Goal: Find specific page/section: Find specific page/section

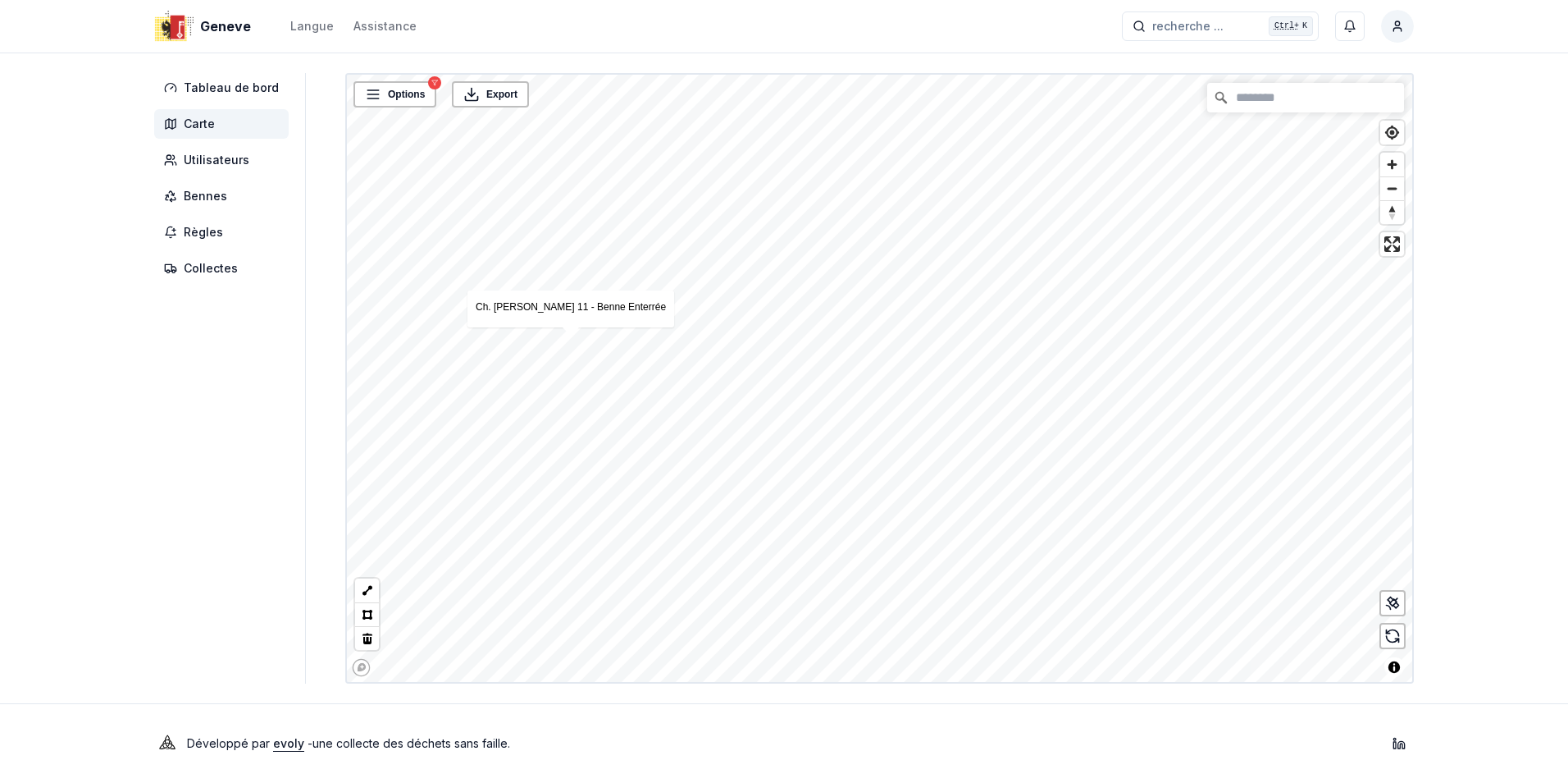
click at [231, 366] on aside "Tableau de bord Carte Utilisateurs Bennes Règles Collectes" at bounding box center [230, 378] width 152 height 610
click at [261, 458] on aside "Tableau de bord Carte Utilisateurs Bennes Règles Collectes" at bounding box center [230, 378] width 152 height 610
click at [766, 6] on div "Geneve Langue Assistance recherche ... recherche ... Ctrl+ K [PERSON_NAME]" at bounding box center [784, 26] width 1312 height 53
click at [204, 308] on aside "Tableau de bord Carte Utilisateurs Bennes Règles Collectes" at bounding box center [230, 378] width 152 height 610
click at [210, 377] on aside "Tableau de bord Carte Utilisateurs Bennes Règles Collectes" at bounding box center [230, 378] width 152 height 610
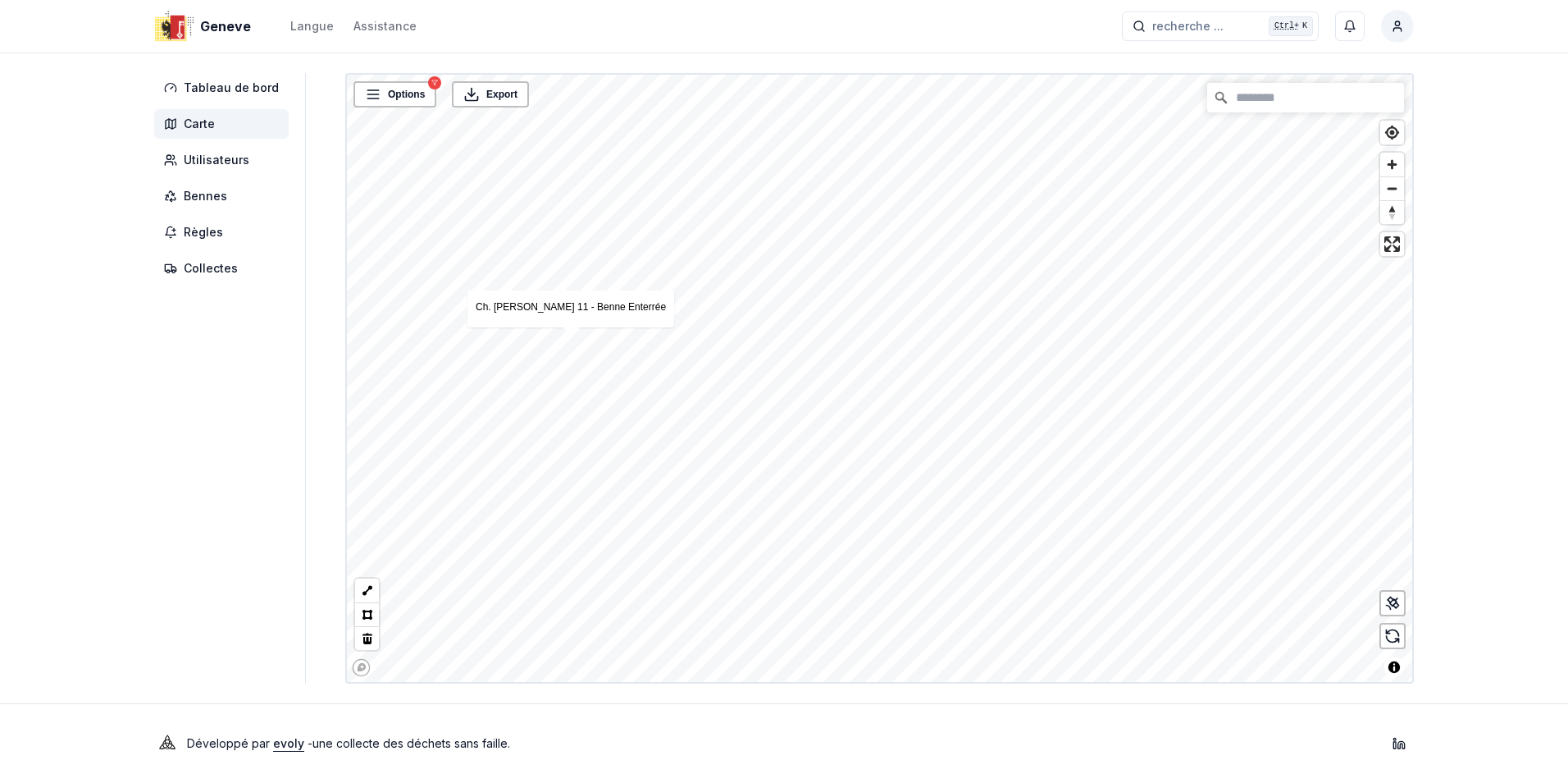
click at [204, 450] on aside "Tableau de bord Carte Utilisateurs Bennes Règles Collectes" at bounding box center [230, 378] width 152 height 610
click at [195, 515] on aside "Tableau de bord Carte Utilisateurs Bennes Règles Collectes" at bounding box center [230, 378] width 152 height 610
click at [199, 585] on aside "Tableau de bord Carte Utilisateurs Bennes Règles Collectes" at bounding box center [230, 378] width 152 height 610
